Goal: Transaction & Acquisition: Purchase product/service

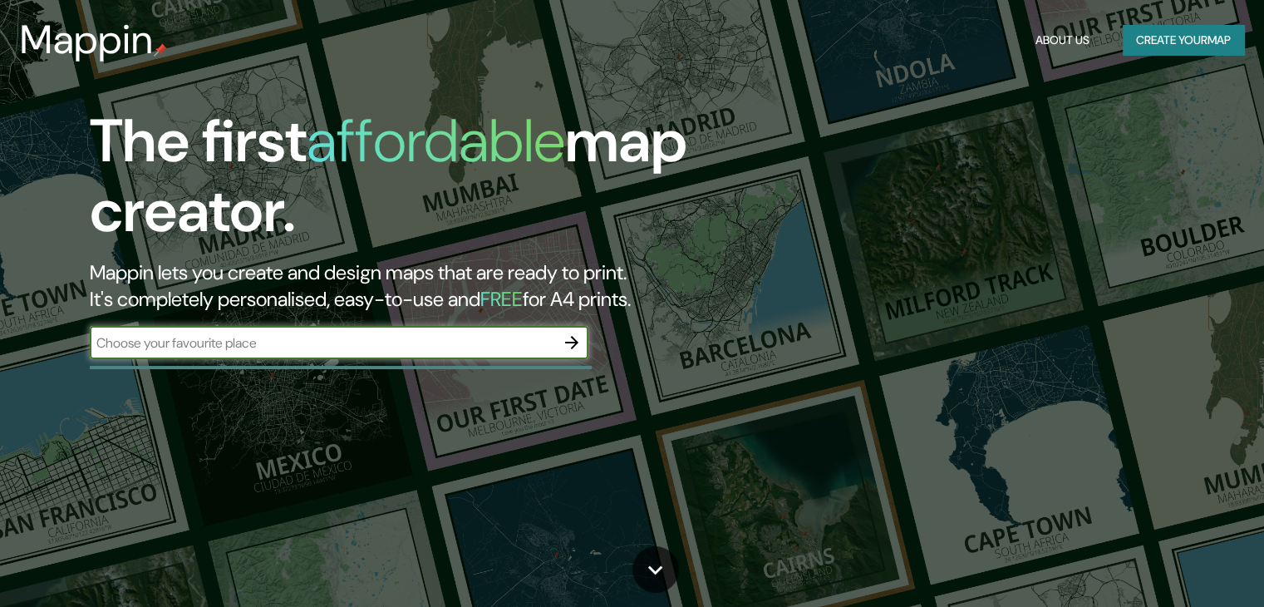
click at [449, 352] on div "​" at bounding box center [339, 342] width 499 height 33
type input "SAN [PERSON_NAME] TU"
click at [573, 348] on icon "button" at bounding box center [572, 342] width 20 height 20
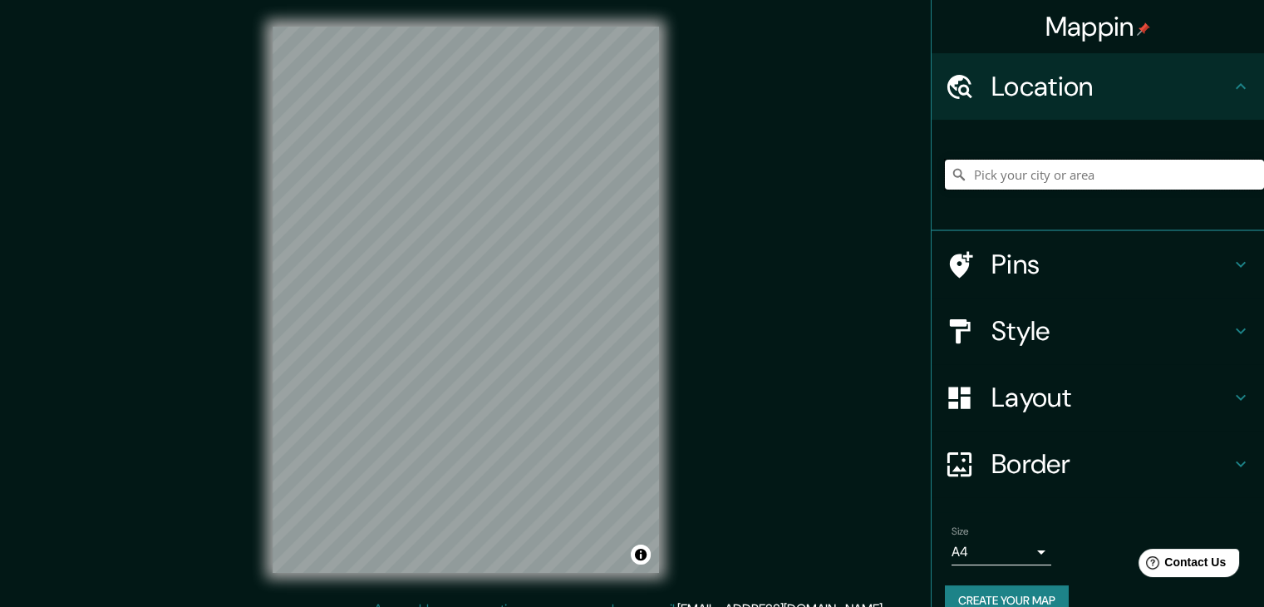
click at [1124, 182] on input "Pick your city or area" at bounding box center [1104, 175] width 319 height 30
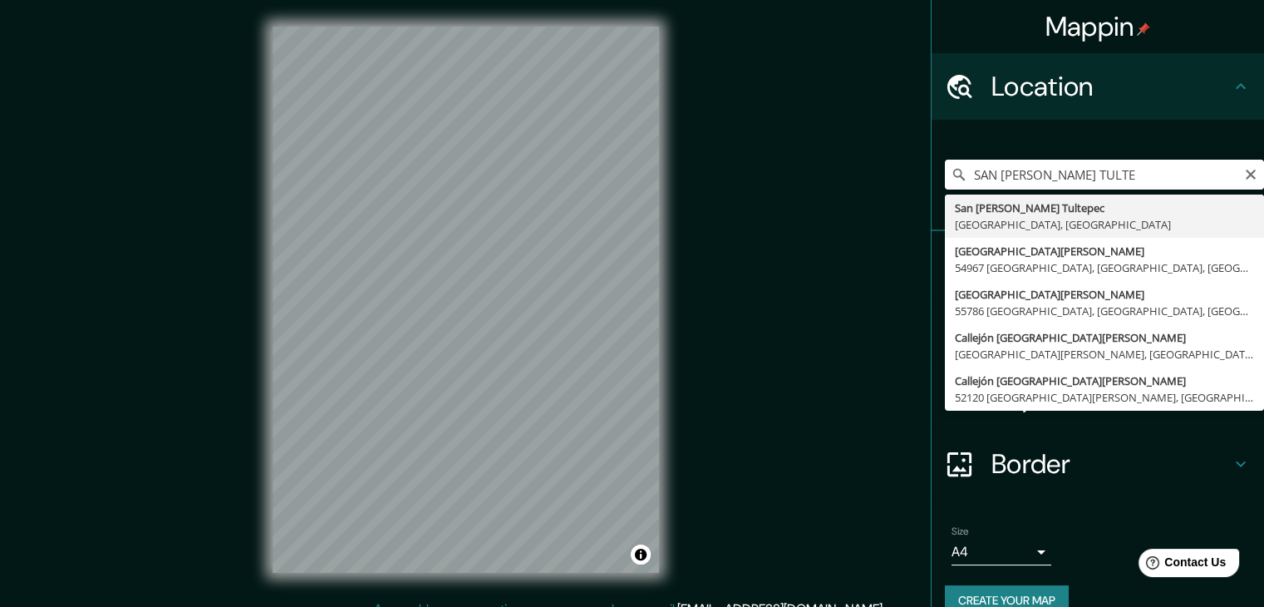
type input "San [PERSON_NAME] Tultepec, [GEOGRAPHIC_DATA], [GEOGRAPHIC_DATA]"
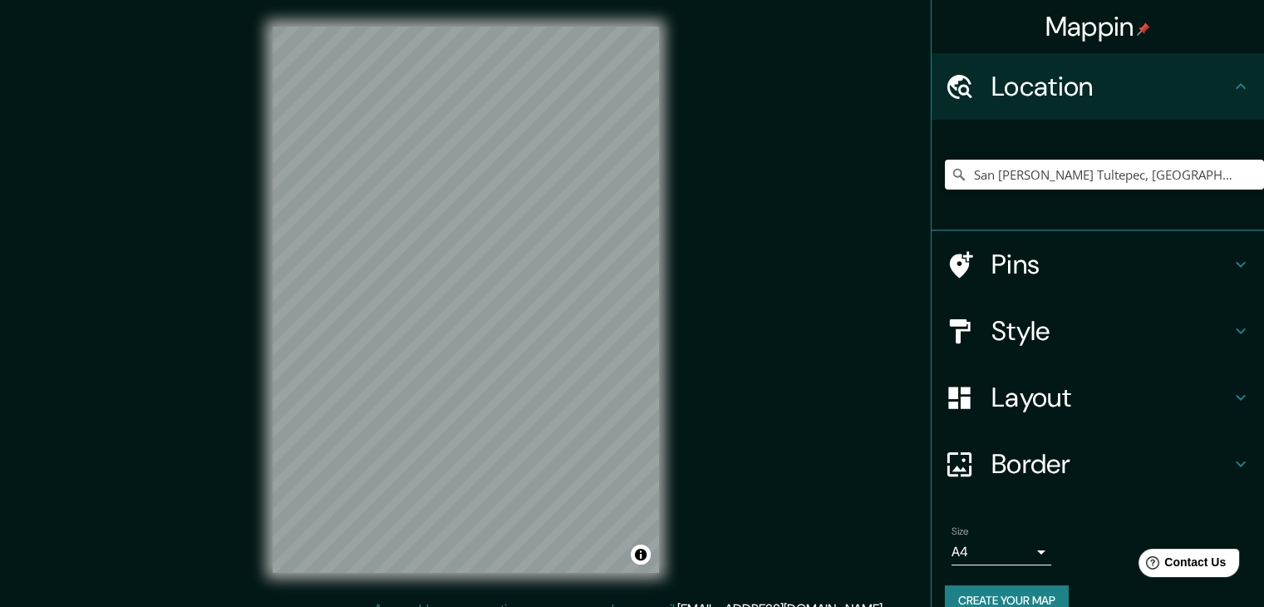
click at [1101, 334] on h4 "Style" at bounding box center [1110, 330] width 239 height 33
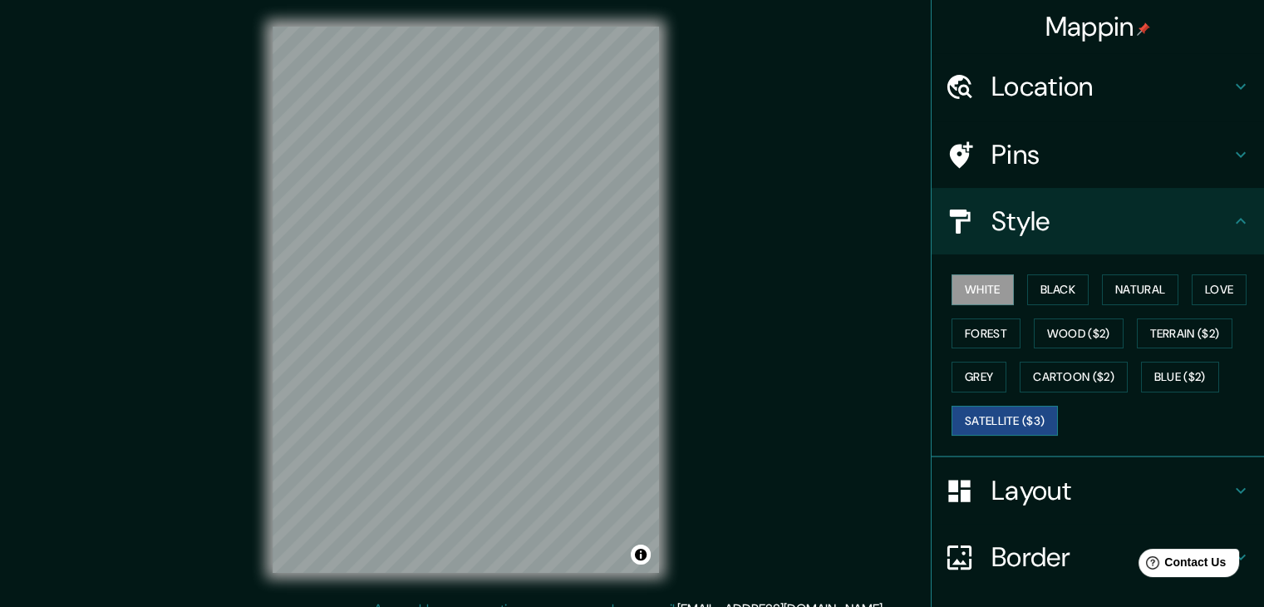
click at [968, 425] on button "Satellite ($3)" at bounding box center [1004, 421] width 106 height 31
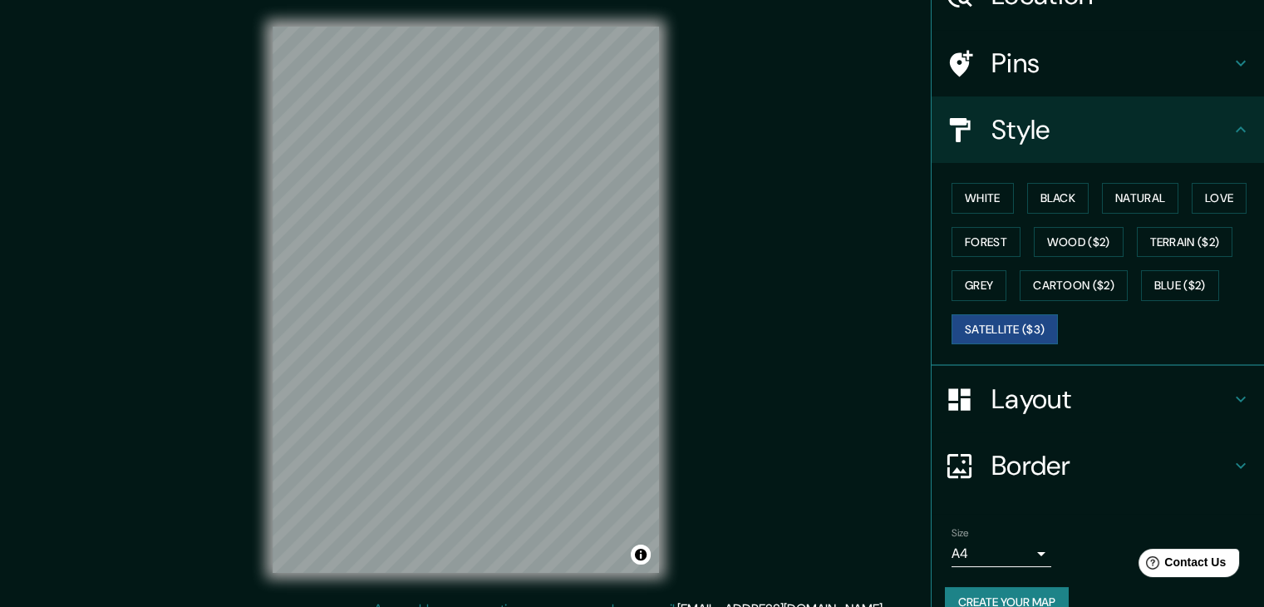
scroll to position [120, 0]
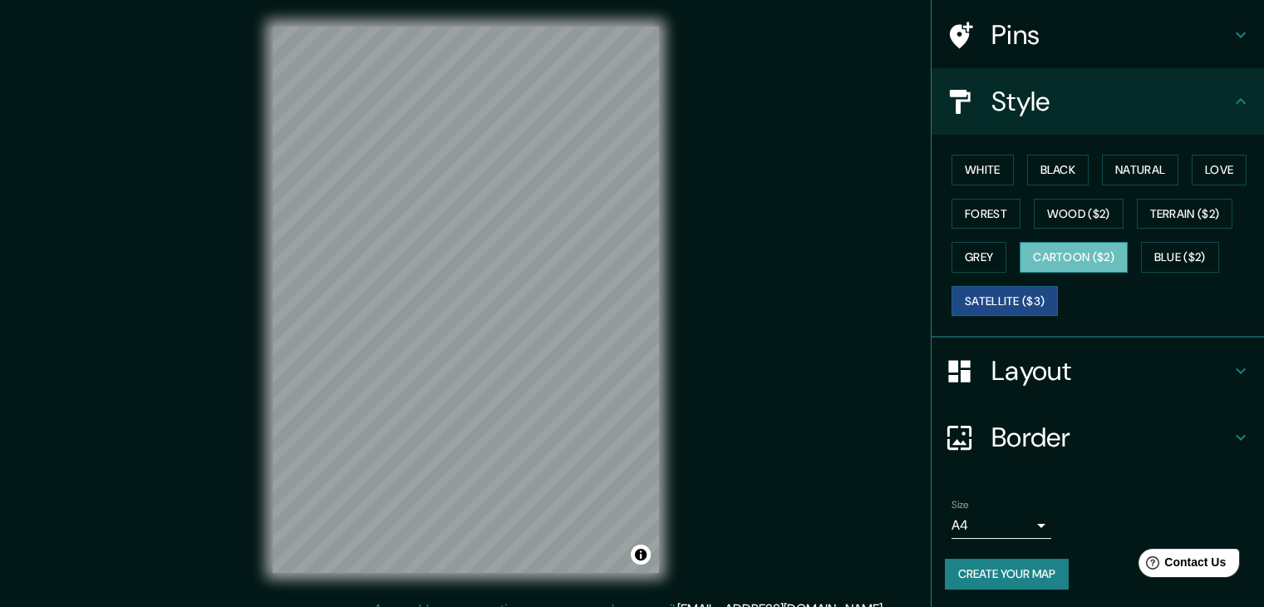
click at [1078, 256] on button "Cartoon ($2)" at bounding box center [1074, 257] width 108 height 31
click at [1177, 253] on button "Blue ($2)" at bounding box center [1180, 257] width 78 height 31
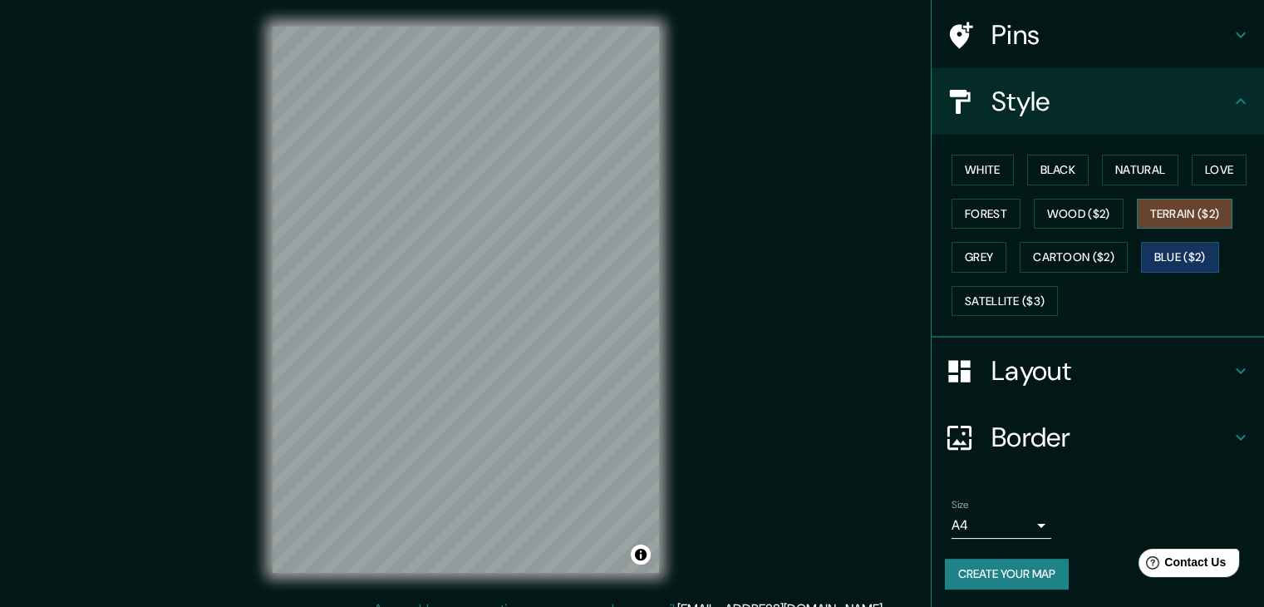
click at [1162, 220] on button "Terrain ($2)" at bounding box center [1185, 214] width 96 height 31
click at [1104, 209] on button "Wood ($2)" at bounding box center [1079, 214] width 90 height 31
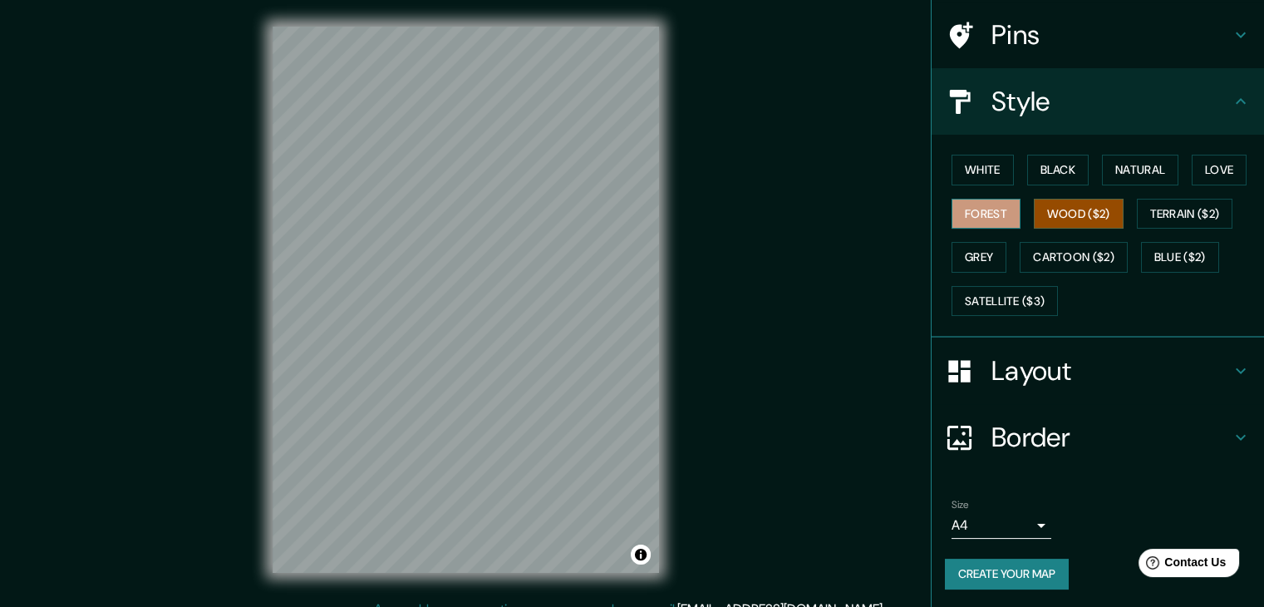
click at [956, 214] on button "Forest" at bounding box center [985, 214] width 69 height 31
click at [1167, 164] on button "Natural" at bounding box center [1140, 170] width 76 height 31
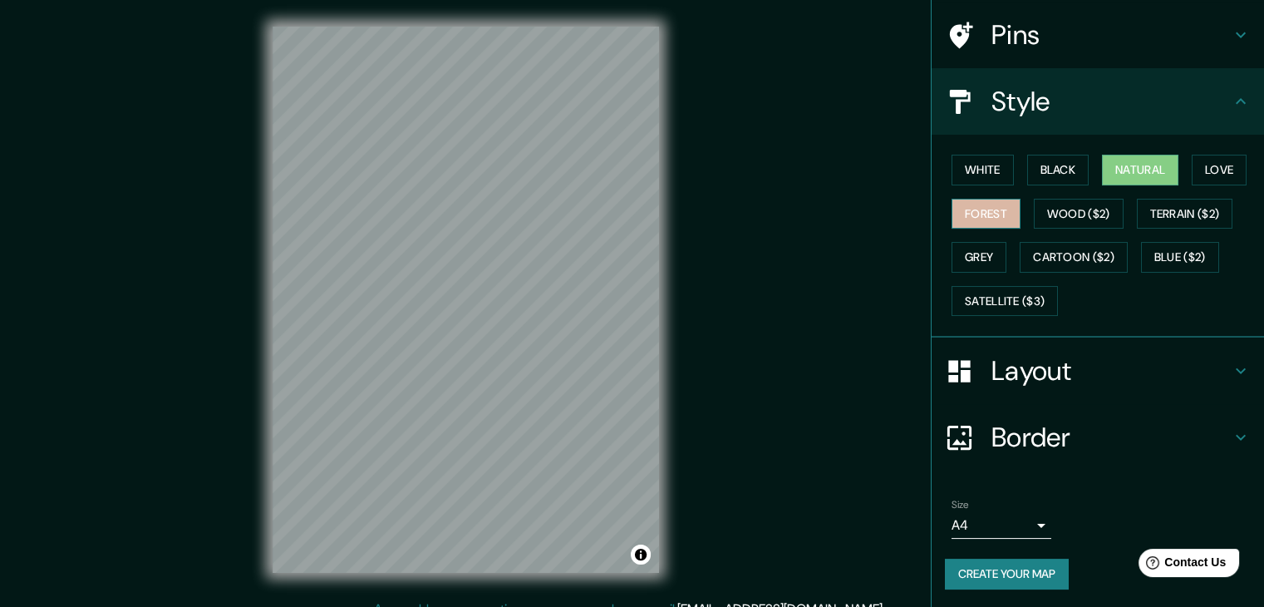
click at [987, 201] on button "Forest" at bounding box center [985, 214] width 69 height 31
click at [974, 175] on button "White" at bounding box center [982, 170] width 62 height 31
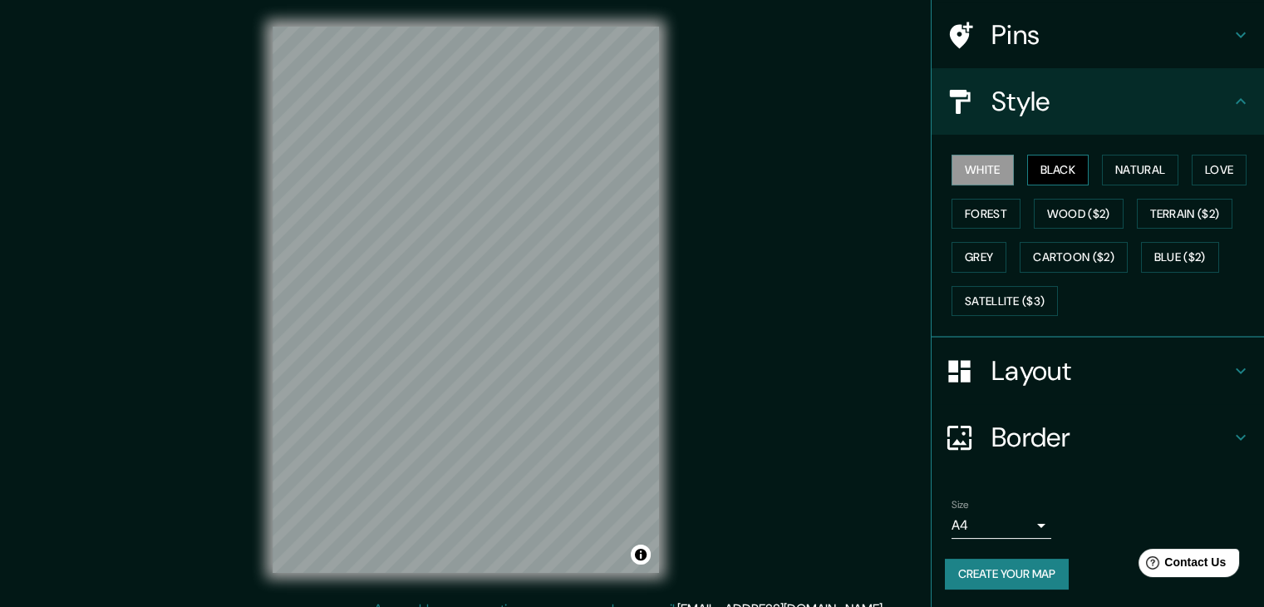
click at [1031, 171] on button "Black" at bounding box center [1058, 170] width 62 height 31
click at [1104, 169] on button "Natural" at bounding box center [1140, 170] width 76 height 31
click at [984, 169] on button "White" at bounding box center [982, 170] width 62 height 31
click at [1192, 175] on button "Love" at bounding box center [1219, 170] width 55 height 31
click at [1027, 174] on button "Black" at bounding box center [1058, 170] width 62 height 31
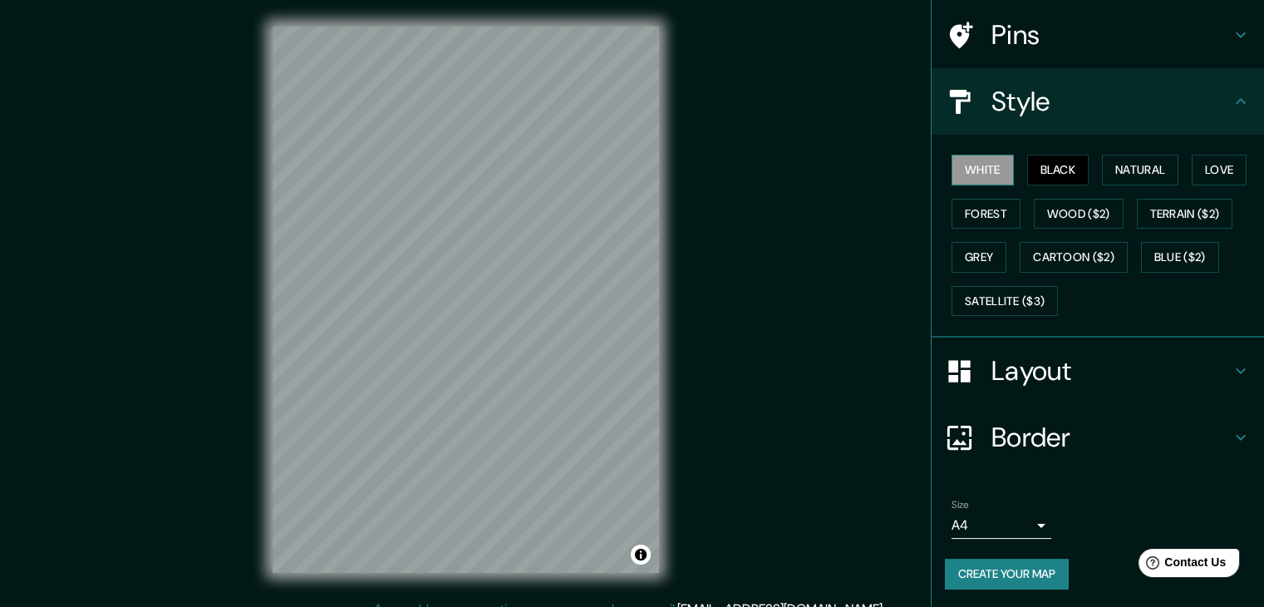
click at [981, 169] on button "White" at bounding box center [982, 170] width 62 height 31
click at [1061, 204] on button "Wood ($2)" at bounding box center [1079, 214] width 90 height 31
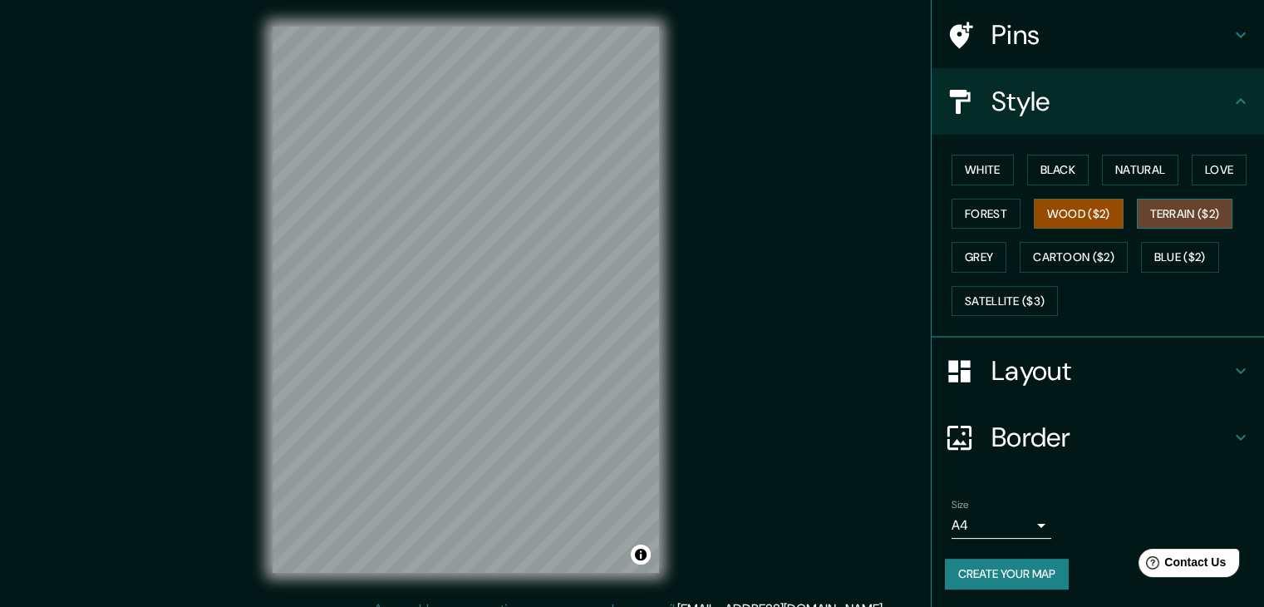
click at [1187, 224] on button "Terrain ($2)" at bounding box center [1185, 214] width 96 height 31
click at [1093, 247] on button "Cartoon ($2)" at bounding box center [1074, 257] width 108 height 31
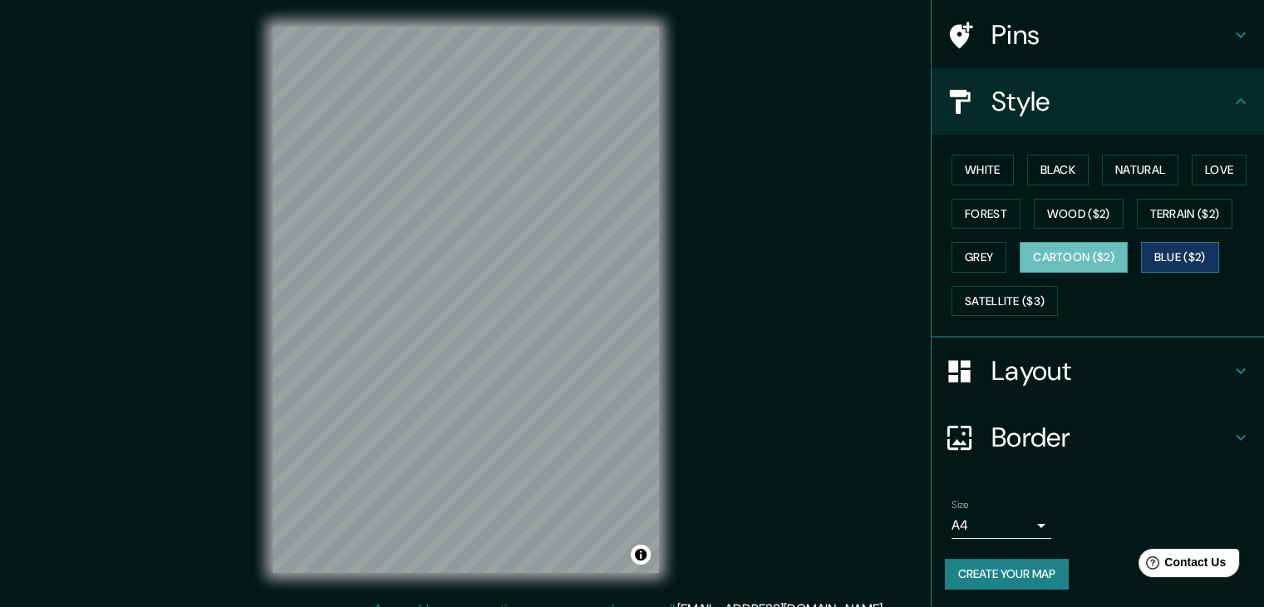
click at [1164, 263] on button "Blue ($2)" at bounding box center [1180, 257] width 78 height 31
click at [974, 253] on button "Grey" at bounding box center [978, 257] width 55 height 31
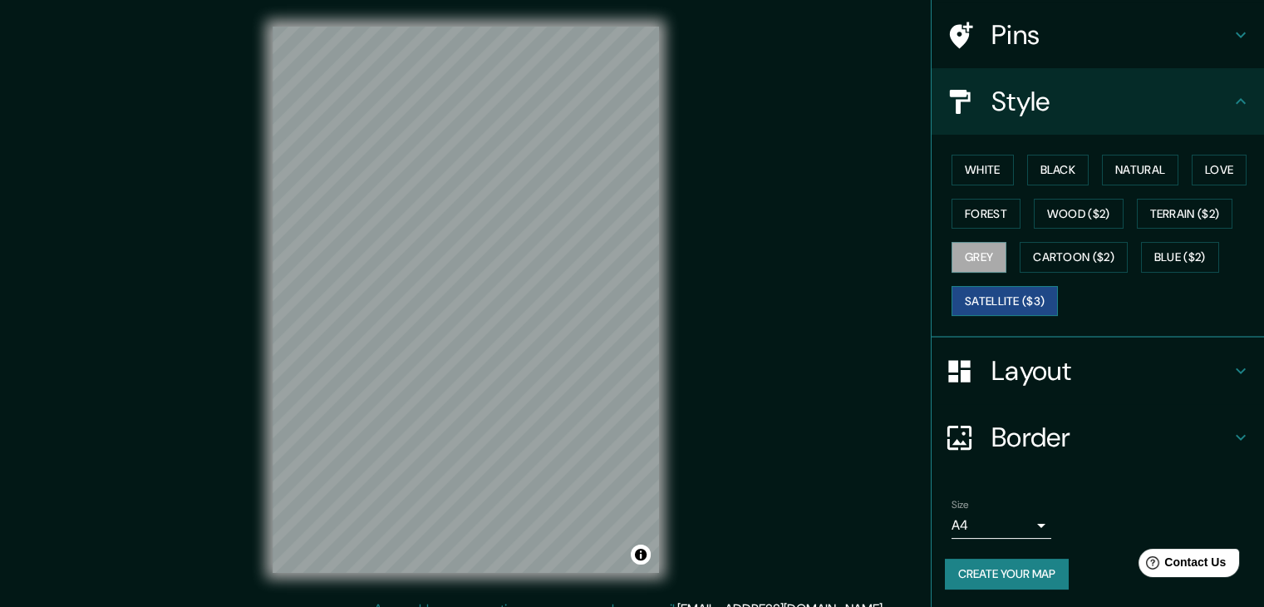
click at [993, 293] on button "Satellite ($3)" at bounding box center [1004, 301] width 106 height 31
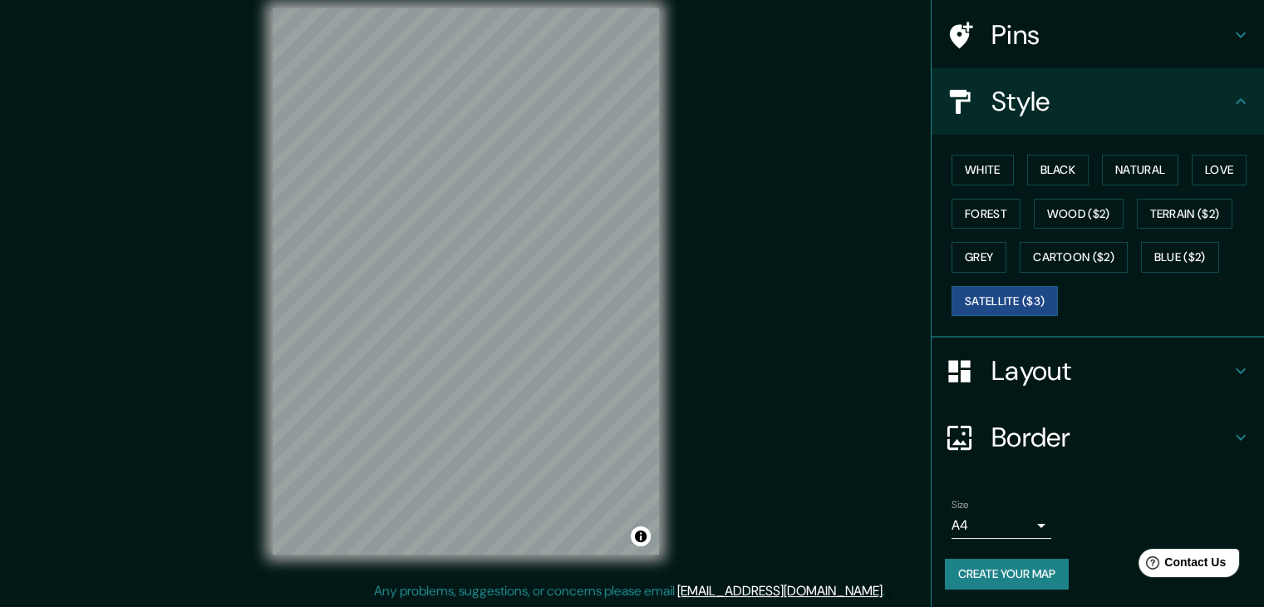
scroll to position [19, 0]
click at [1025, 529] on body "Mappin Location [GEOGRAPHIC_DATA][PERSON_NAME], [GEOGRAPHIC_DATA], [GEOGRAPHIC_…" at bounding box center [632, 284] width 1264 height 607
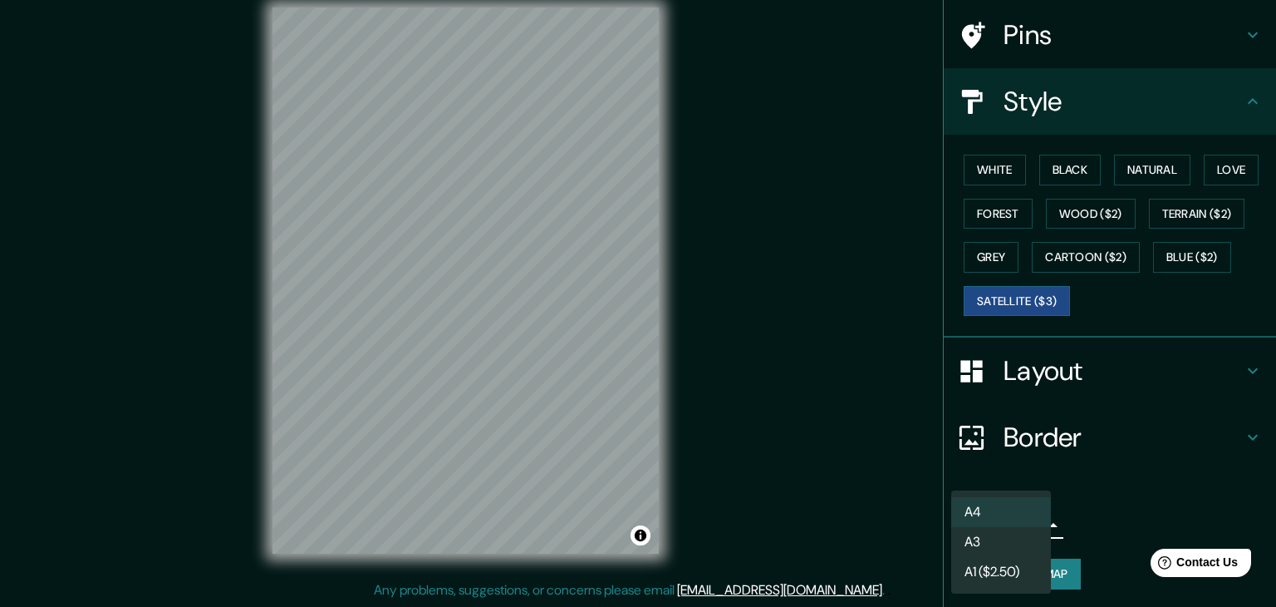
click at [1103, 390] on div at bounding box center [638, 303] width 1276 height 607
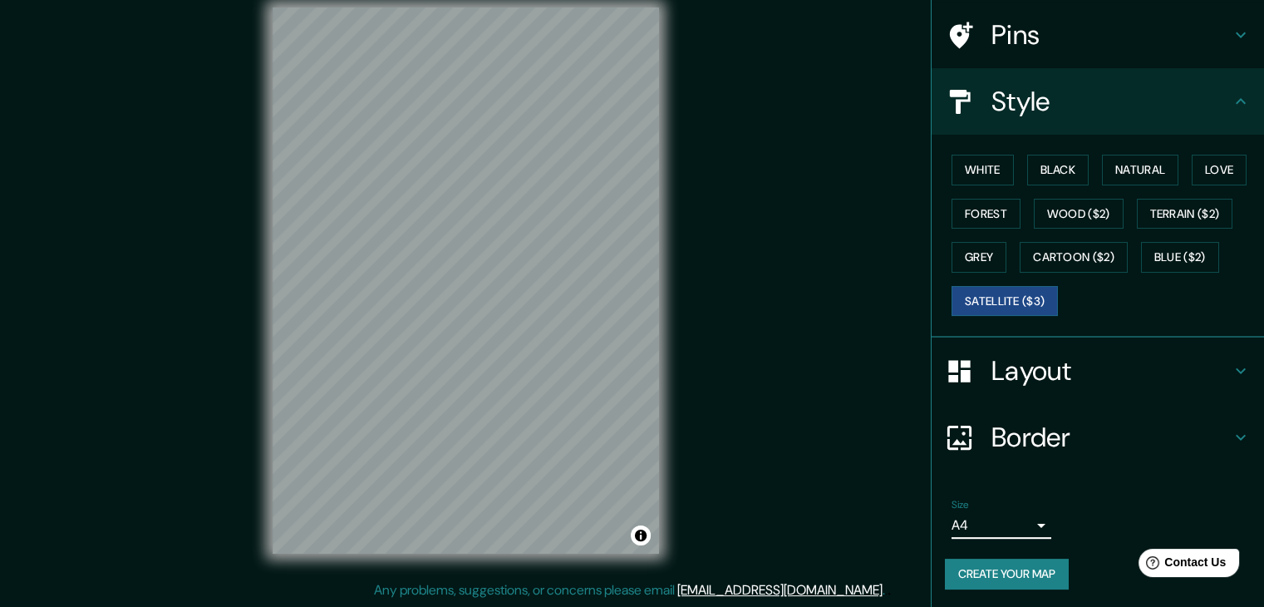
click at [1085, 375] on h4 "Layout" at bounding box center [1110, 370] width 239 height 33
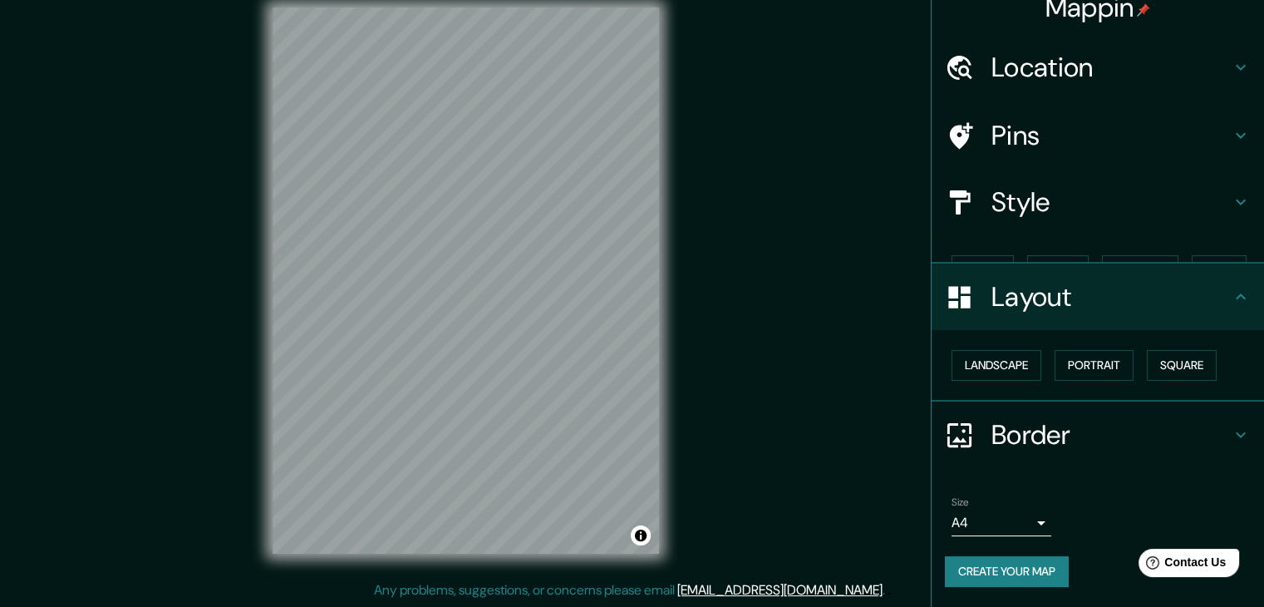
scroll to position [0, 0]
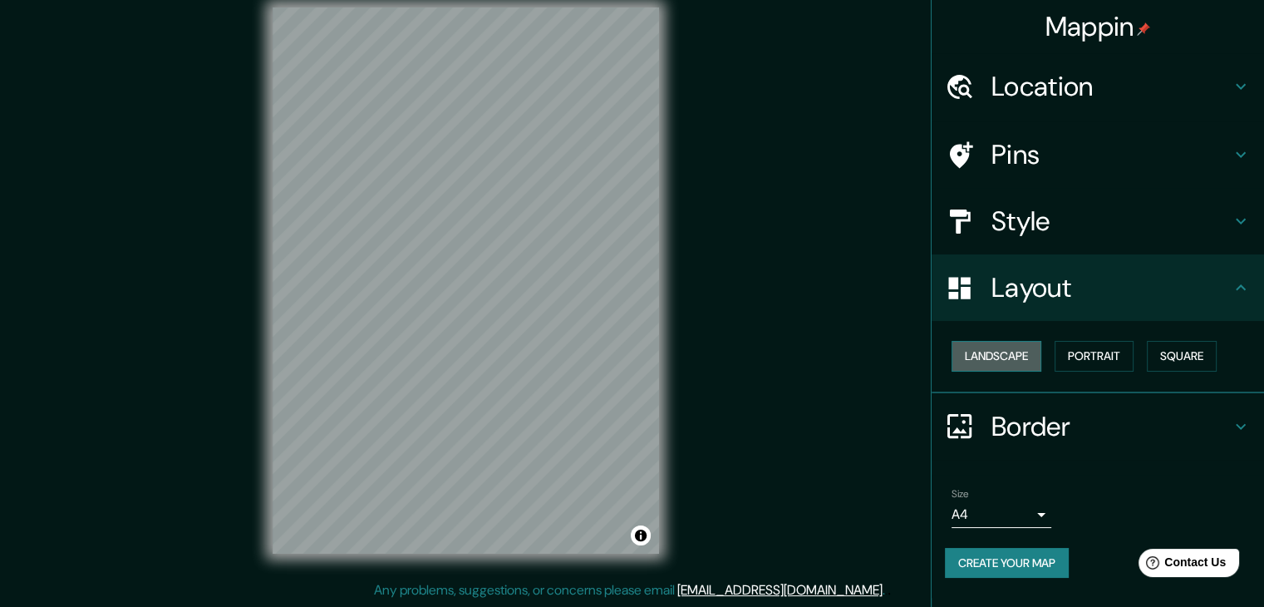
click at [992, 357] on button "Landscape" at bounding box center [996, 356] width 90 height 31
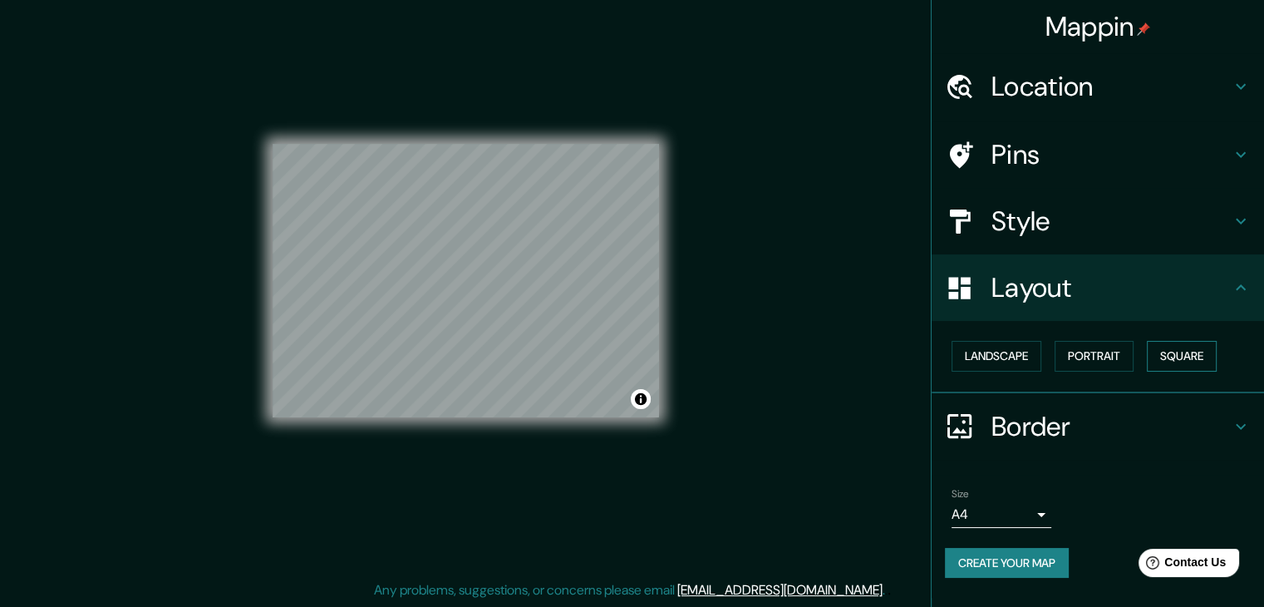
click at [1171, 356] on button "Square" at bounding box center [1182, 356] width 70 height 31
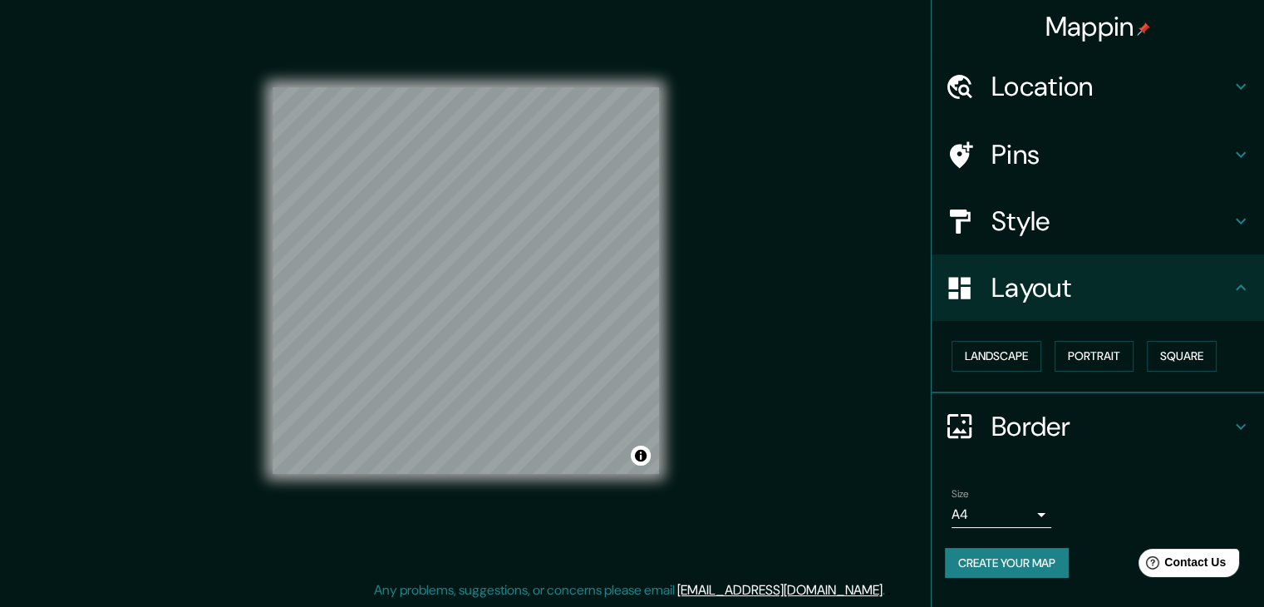
click at [1052, 563] on button "Create your map" at bounding box center [1007, 563] width 124 height 31
